Goal: Task Accomplishment & Management: Manage account settings

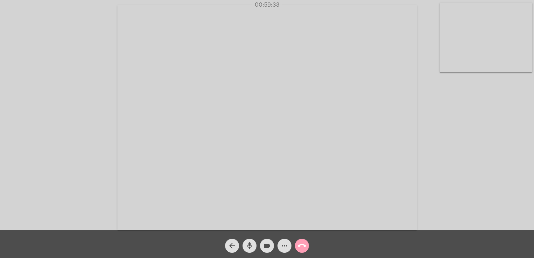
click at [302, 243] on mat-icon "call_end" at bounding box center [302, 245] width 8 height 8
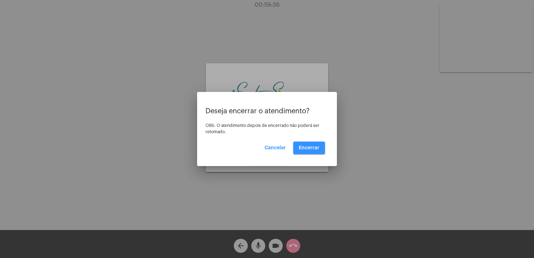
click at [313, 150] on span "Encerrar" at bounding box center [309, 147] width 21 height 5
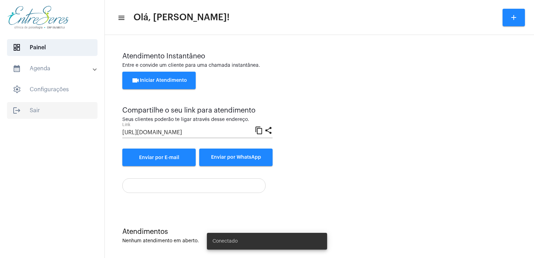
click at [52, 118] on span "logout Sair" at bounding box center [52, 110] width 91 height 17
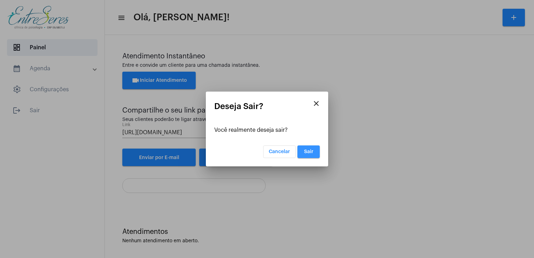
click at [304, 150] on span "Sair" at bounding box center [308, 151] width 9 height 5
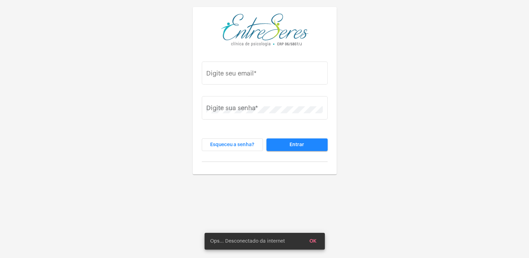
type input "[PERSON_NAME][EMAIL_ADDRESS][DOMAIN_NAME]"
